Goal: Task Accomplishment & Management: Use online tool/utility

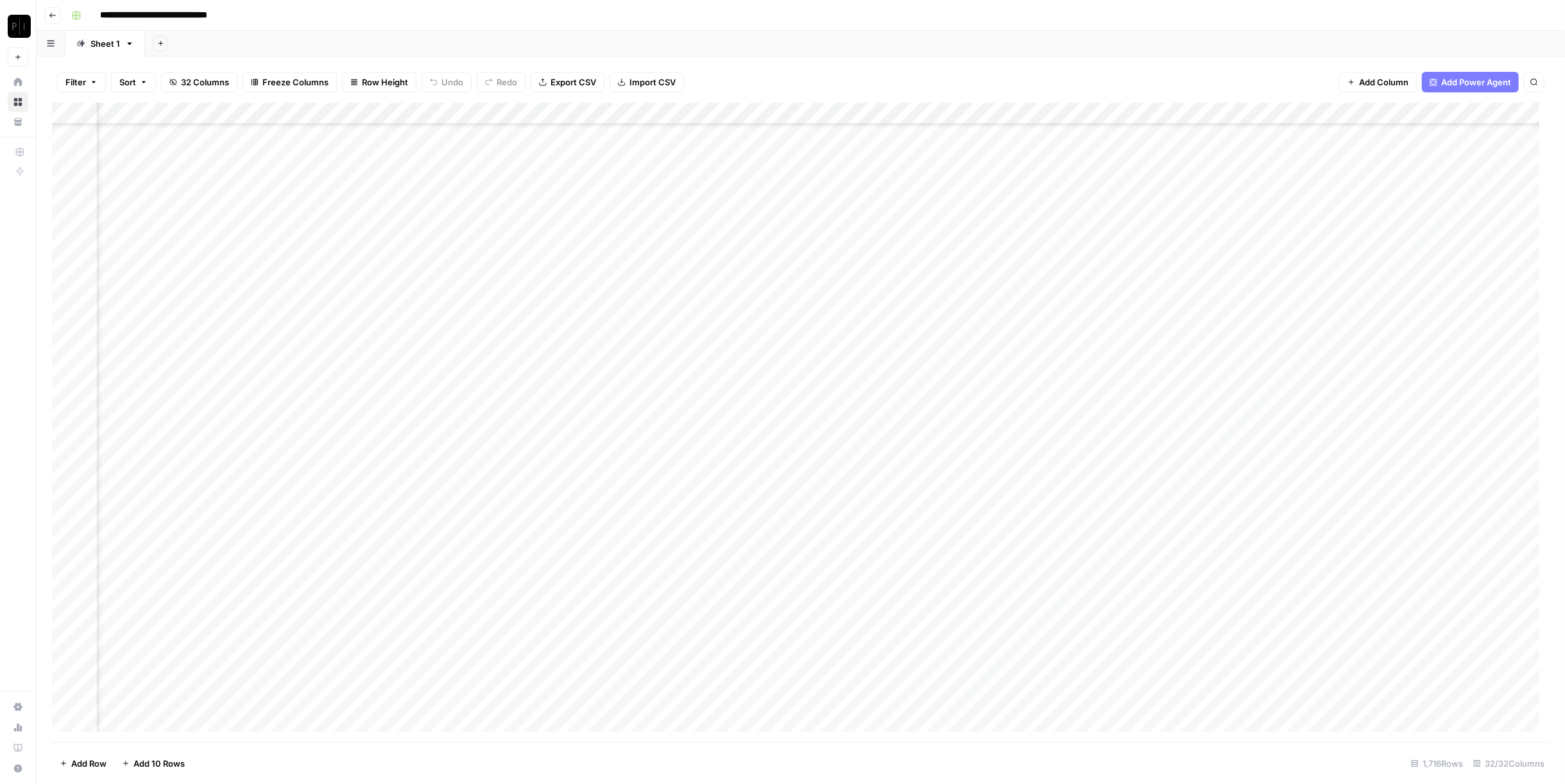
scroll to position [0, 523]
drag, startPoint x: 86, startPoint y: 70, endPoint x: 86, endPoint y: 81, distance: 11.0
click at [86, 69] on div "Filter Sort 34 Columns Freeze Columns Row Height Undo Redo Export CSV Import CS…" at bounding box center [801, 82] width 1498 height 41
click at [83, 90] on button "Filter" at bounding box center [82, 82] width 49 height 21
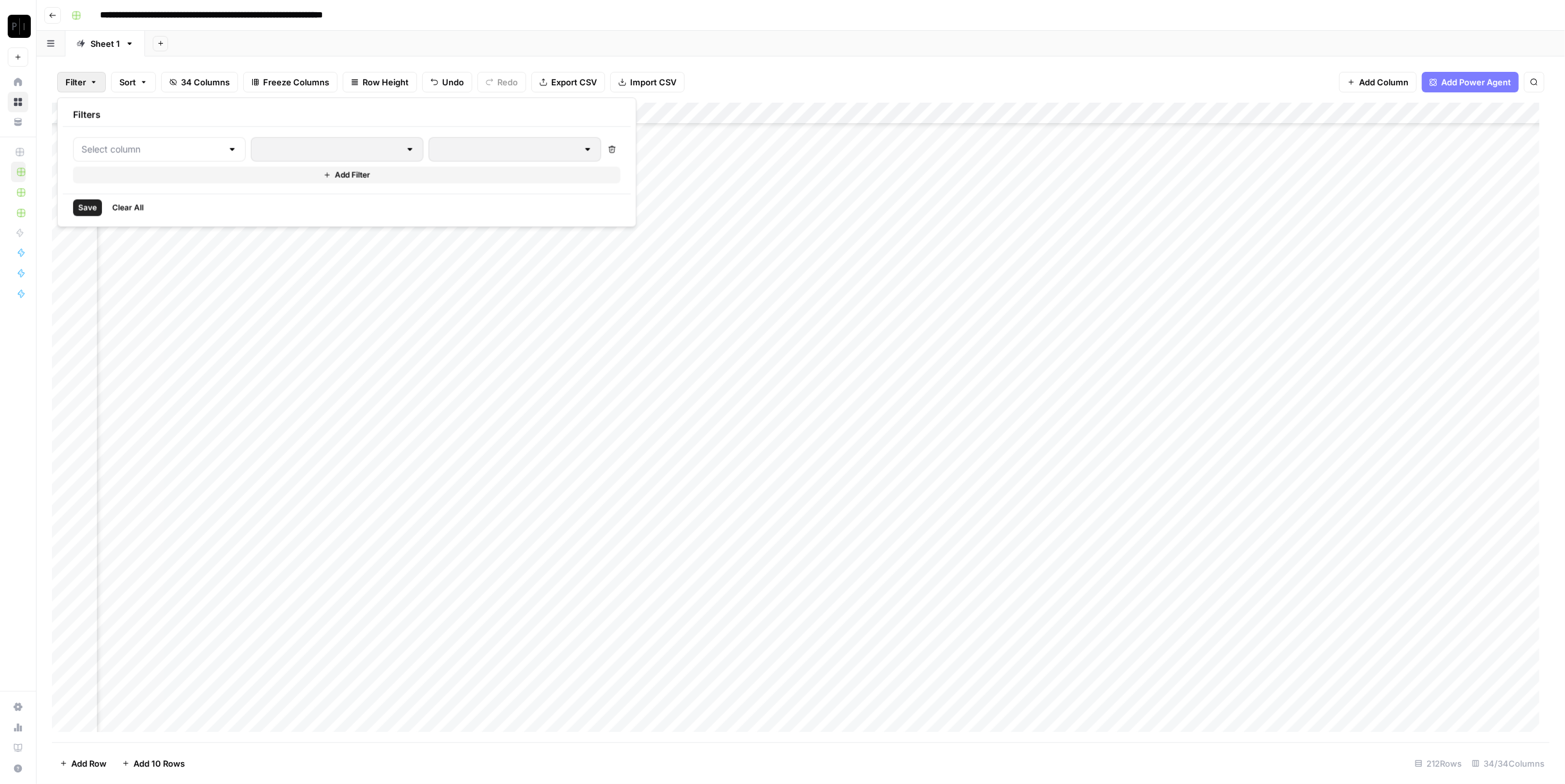
click at [146, 137] on div at bounding box center [159, 149] width 173 height 25
click at [156, 371] on span "Wordpress: CEO Analysis (USING EXISTING DATA) (REPORT PUBLISHED)" at bounding box center [153, 378] width 107 height 13
click at [468, 143] on input "text" at bounding box center [546, 150] width 156 height 13
click at [476, 219] on span "error" at bounding box center [493, 216] width 138 height 13
click at [349, 204] on div "Save Clear All" at bounding box center [407, 207] width 689 height 28
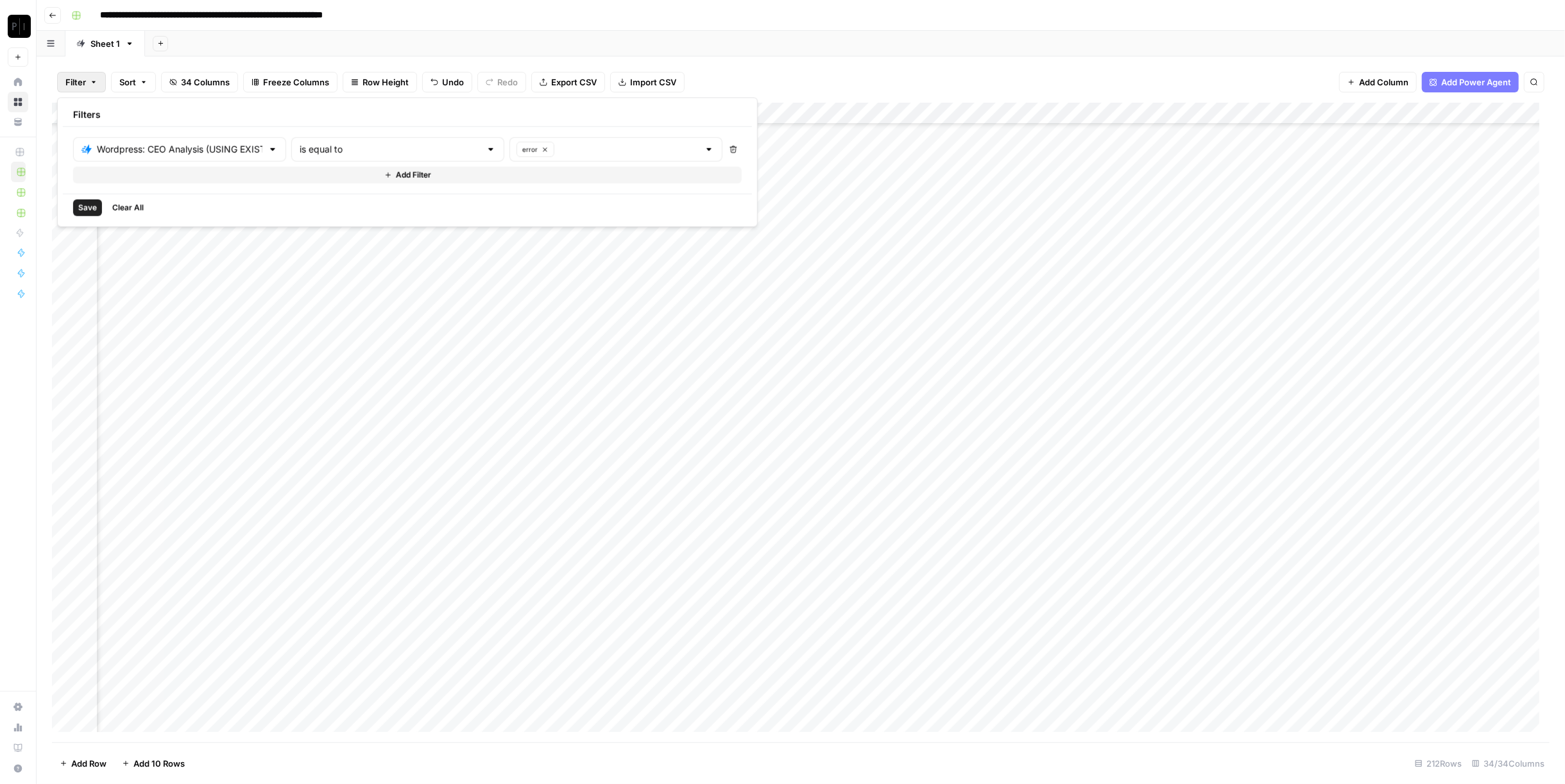
click at [76, 204] on button "Save" at bounding box center [87, 207] width 29 height 17
click at [710, 114] on div "Add Column" at bounding box center [801, 424] width 1498 height 640
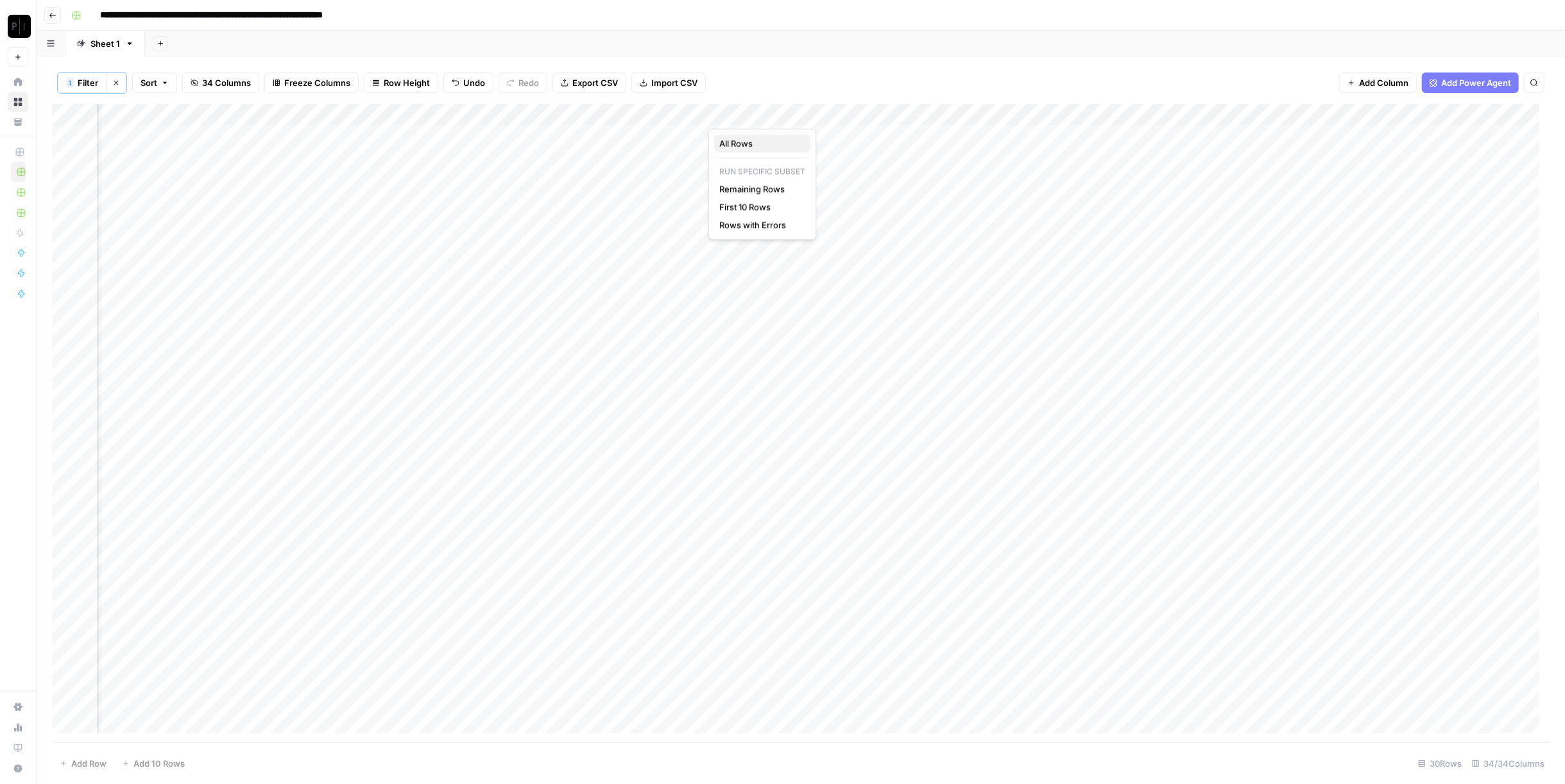
click at [754, 147] on span "All Rows" at bounding box center [760, 143] width 81 height 13
click at [96, 84] on span "Filter" at bounding box center [88, 82] width 21 height 13
click at [92, 202] on span "Save" at bounding box center [88, 207] width 18 height 12
click at [642, 117] on div "Add Column" at bounding box center [801, 288] width 1498 height 370
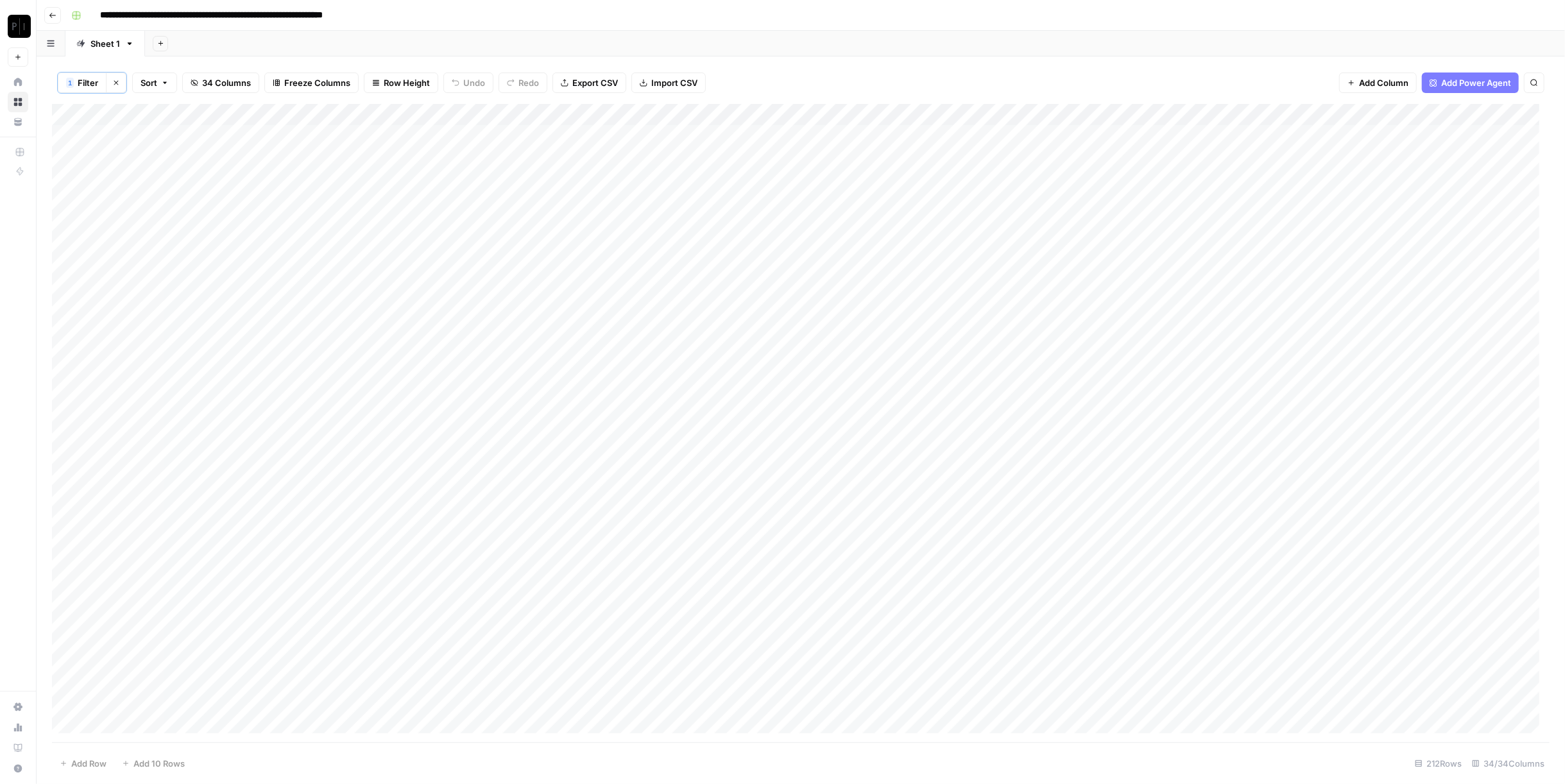
click at [89, 87] on span "Filter" at bounding box center [88, 82] width 21 height 13
click at [201, 150] on div at bounding box center [160, 149] width 173 height 25
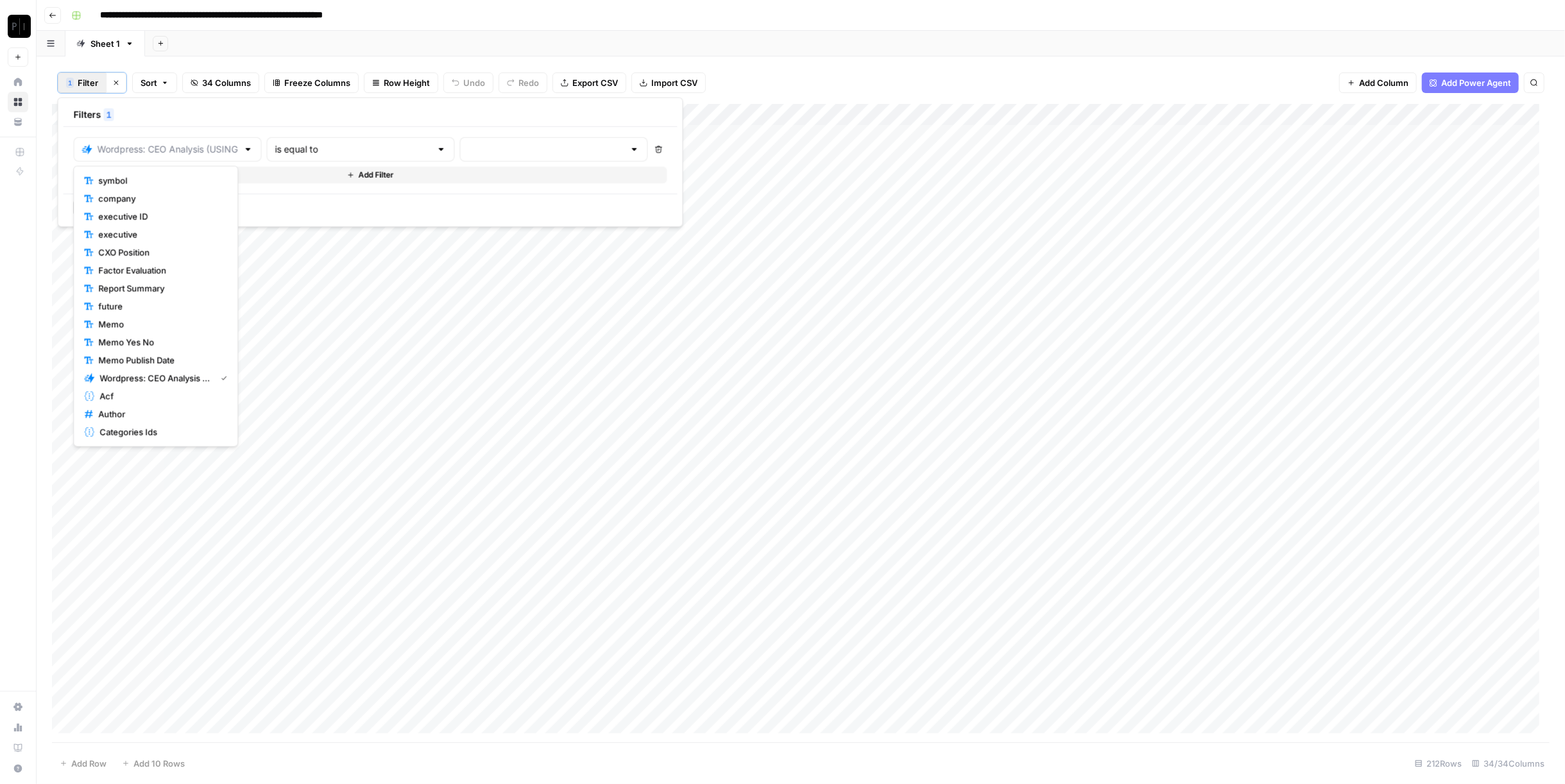
type input "Wordpress: CEO Analysis (USING EXISTING DATA) (REPORT PUBLISHED)"
click at [304, 114] on div "Filters 1" at bounding box center [370, 115] width 614 height 24
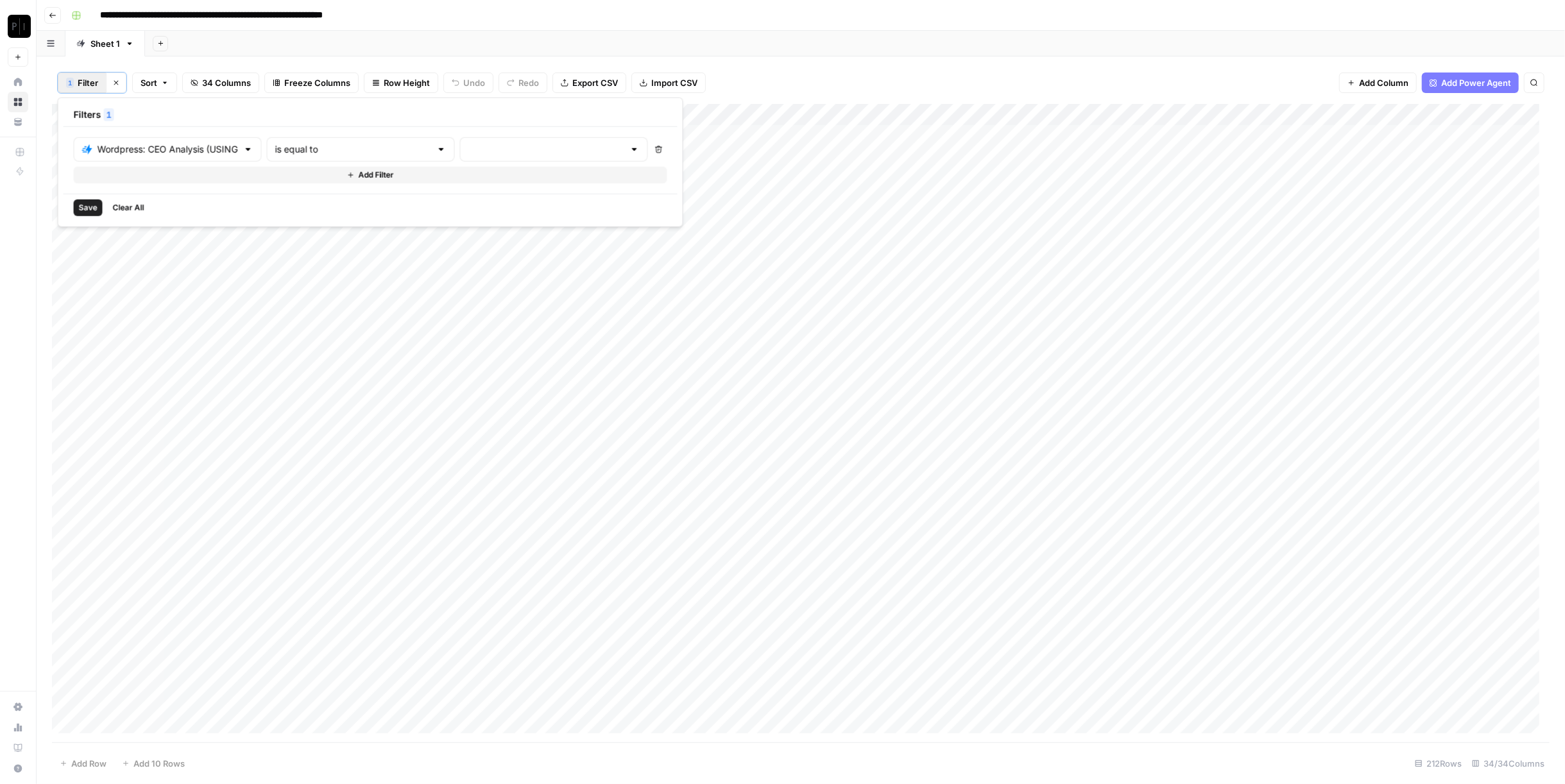
click at [531, 158] on div at bounding box center [554, 149] width 188 height 25
click at [505, 214] on span "error" at bounding box center [493, 216] width 138 height 13
click at [88, 204] on span "Save" at bounding box center [88, 207] width 18 height 12
click at [1059, 111] on div "Add Column" at bounding box center [801, 288] width 1498 height 370
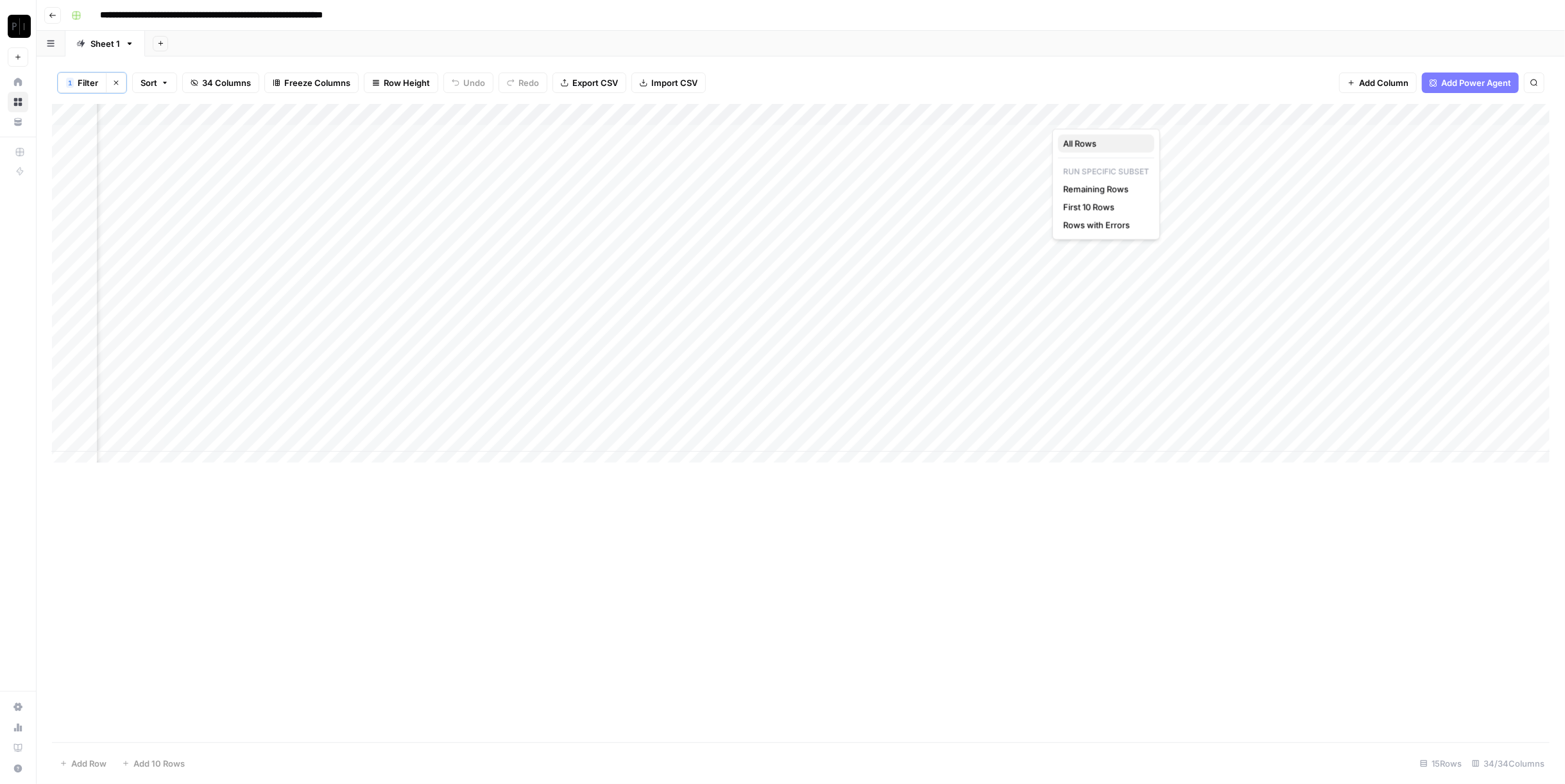
click at [1087, 143] on span "All Rows" at bounding box center [1104, 143] width 81 height 13
click at [116, 86] on icon "button" at bounding box center [116, 83] width 8 height 8
drag, startPoint x: 1357, startPoint y: 34, endPoint x: 1466, endPoint y: 216, distance: 212.1
click at [1357, 34] on div "Add Sheet" at bounding box center [855, 44] width 1420 height 25
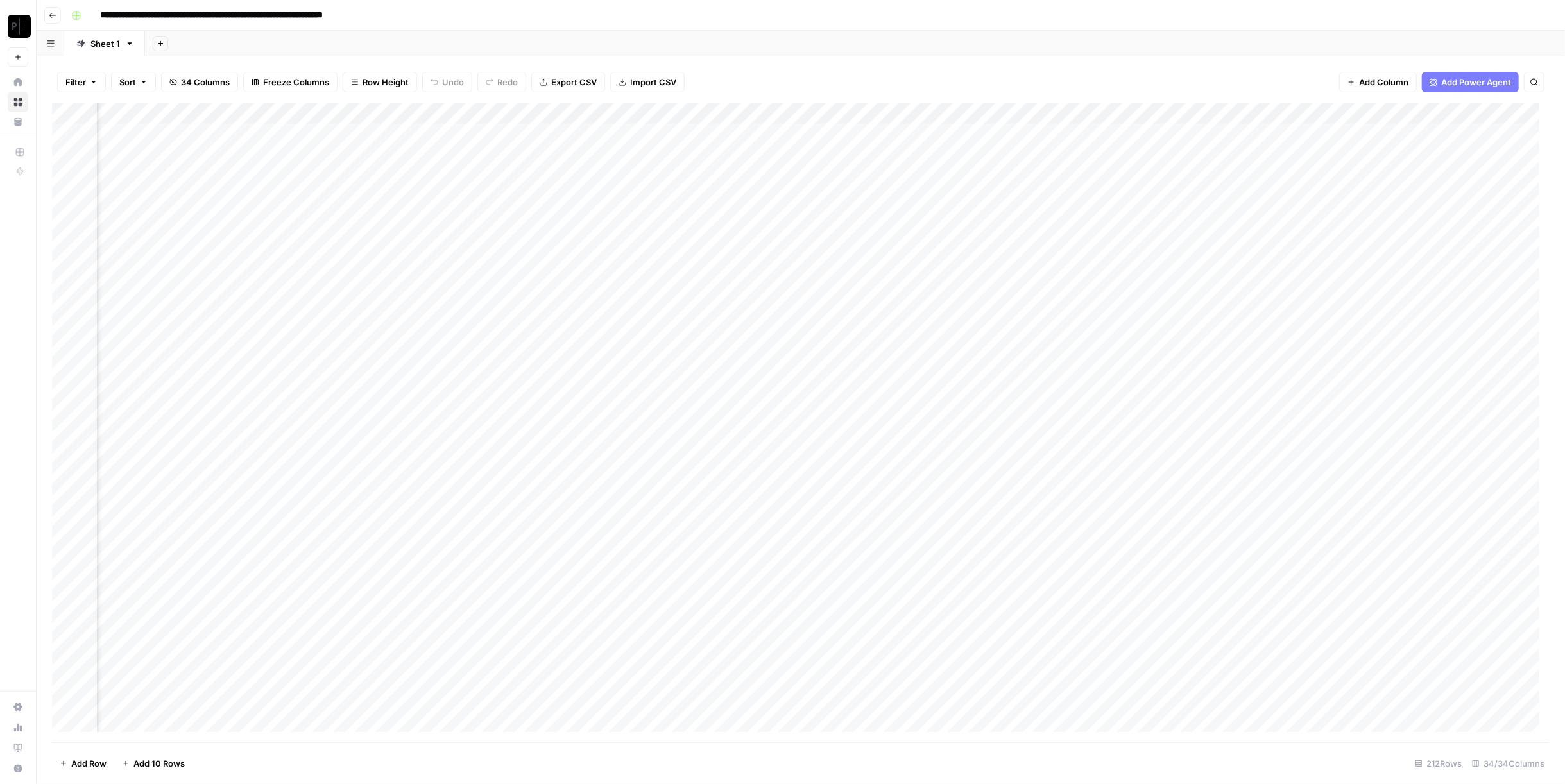
drag, startPoint x: 1392, startPoint y: 46, endPoint x: 1356, endPoint y: 39, distance: 36.7
click at [1392, 46] on div "Add Sheet" at bounding box center [855, 44] width 1420 height 25
